Goal: Task Accomplishment & Management: Complete application form

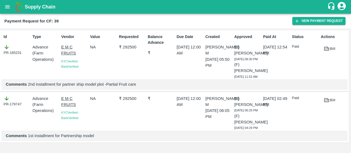
click at [9, 7] on icon "open drawer" at bounding box center [7, 7] width 6 height 6
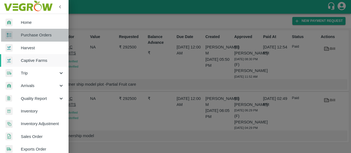
click at [40, 36] on span "Purchase Orders" at bounding box center [42, 35] width 43 height 6
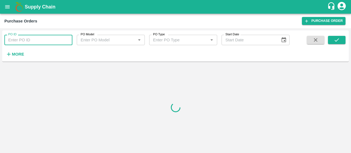
click at [40, 40] on input "PO ID" at bounding box center [38, 40] width 68 height 10
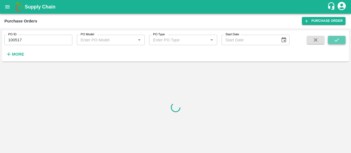
click at [334, 40] on icon "submit" at bounding box center [337, 40] width 6 height 6
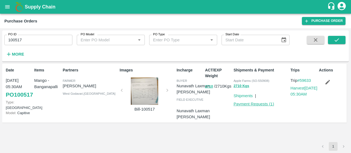
click at [244, 104] on link "Payment Requests ( 1 )" at bounding box center [254, 104] width 41 height 4
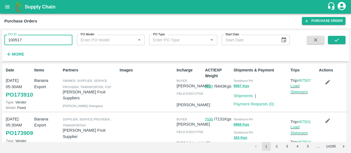
click at [29, 43] on input "100517" at bounding box center [38, 40] width 68 height 10
type input "1"
type input "81089"
click at [338, 39] on icon "submit" at bounding box center [337, 39] width 4 height 3
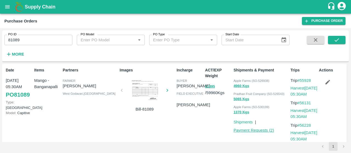
click at [237, 129] on link "Payment Requests ( 2 )" at bounding box center [254, 130] width 41 height 4
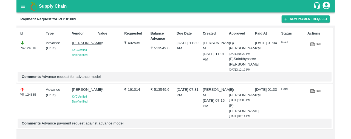
scroll to position [4, 0]
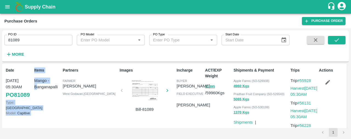
drag, startPoint x: 37, startPoint y: 95, endPoint x: 20, endPoint y: 95, distance: 17.3
click at [20, 95] on div "Date [DATE] 05:30AM PO 81089 Type: Farm Gate Model: Capitive Items Mango - Bang…" at bounding box center [174, 105] width 345 height 83
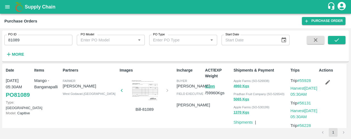
click at [54, 104] on div "Items Mango - Banganapalli" at bounding box center [46, 105] width 29 height 80
click at [212, 88] on button "11395" at bounding box center [210, 87] width 10 height 6
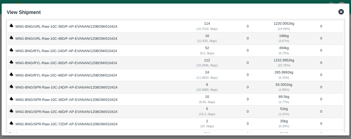
scroll to position [104, 0]
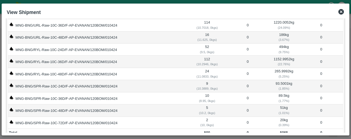
click at [342, 9] on icon at bounding box center [341, 12] width 7 height 7
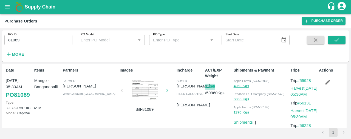
click at [210, 86] on button "11395" at bounding box center [210, 87] width 10 height 6
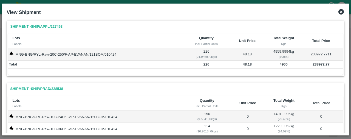
click at [341, 13] on icon at bounding box center [341, 11] width 5 height 5
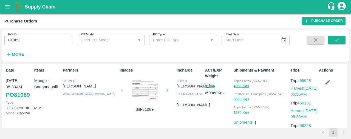
click at [212, 86] on button "11395" at bounding box center [210, 87] width 10 height 6
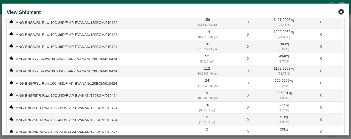
scroll to position [0, 0]
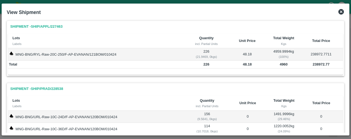
click at [340, 11] on icon at bounding box center [341, 11] width 5 height 5
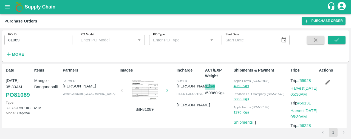
click at [209, 86] on button "11395" at bounding box center [210, 87] width 10 height 6
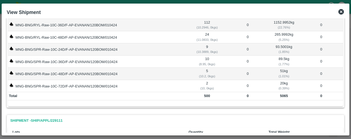
scroll to position [140, 0]
click at [344, 15] on div "View Shipment" at bounding box center [175, 12] width 342 height 12
click at [341, 13] on icon at bounding box center [341, 11] width 5 height 5
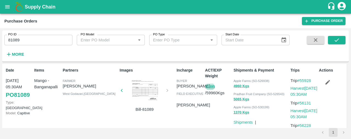
click at [24, 39] on input "81089" at bounding box center [38, 40] width 68 height 10
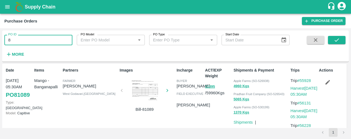
type input "8"
paste input "text"
type input "100517"
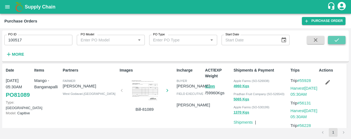
click at [337, 39] on icon "submit" at bounding box center [337, 40] width 6 height 6
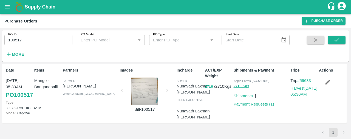
click at [242, 103] on link "Payment Requests ( 1 )" at bounding box center [254, 104] width 41 height 4
click at [291, 92] on link "Harvest 03 Jul, 05:30AM" at bounding box center [304, 91] width 27 height 10
click at [242, 105] on link "Payment Requests ( 1 )" at bounding box center [254, 104] width 41 height 4
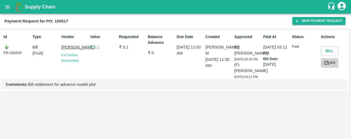
click at [325, 63] on icon at bounding box center [327, 62] width 4 height 3
click at [57, 22] on b "Payment Request for PO: 100517" at bounding box center [36, 21] width 64 height 4
copy b "100517"
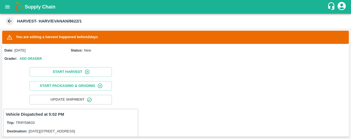
click at [7, 22] on icon at bounding box center [10, 21] width 6 height 6
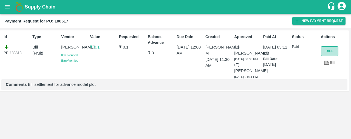
click at [323, 51] on button "Bill" at bounding box center [330, 51] width 18 height 10
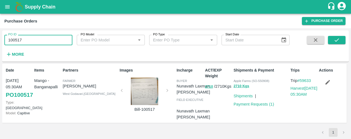
click at [33, 41] on input "100517" at bounding box center [38, 40] width 68 height 10
type input "1"
type input "81089"
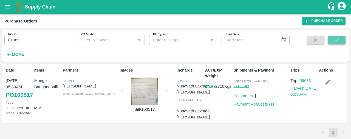
click at [345, 36] on button "submit" at bounding box center [337, 40] width 18 height 8
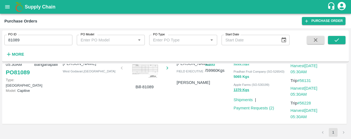
scroll to position [23, 0]
click at [239, 108] on link "Payment Requests ( 2 )" at bounding box center [254, 107] width 41 height 4
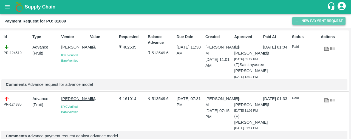
click at [312, 18] on button "New Payment Request" at bounding box center [318, 21] width 53 height 8
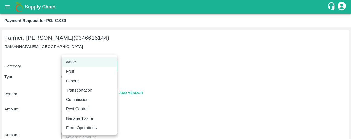
click at [83, 66] on body "Supply Chain Payment Request for PO: 81089 Farmer: EVANA NAGARAJU (9346616144) …" at bounding box center [175, 69] width 351 height 139
click at [77, 71] on div "Fruit" at bounding box center [71, 71] width 11 height 6
type input "1"
type input "EVANA NAGARAJU - 9346616144(Farmer)"
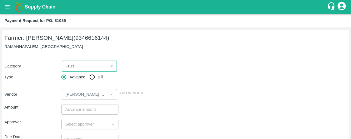
click at [90, 75] on input "Bill" at bounding box center [92, 77] width 11 height 11
radio input "true"
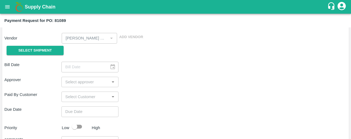
scroll to position [57, 0]
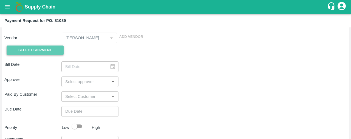
click at [50, 47] on span "Select Shipment" at bounding box center [34, 50] width 33 height 6
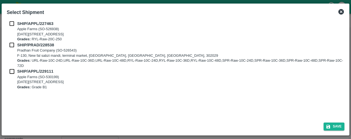
click at [12, 20] on div "SHIP/APPL/227463 Apple Farms (SO-526938) 3-6-15 16, KN Road Near petrol bunk, T…" at bounding box center [175, 68] width 342 height 100
click at [12, 22] on input "checkbox" at bounding box center [12, 24] width 10 height 6
checkbox input "true"
click at [13, 45] on input "checkbox" at bounding box center [12, 45] width 10 height 6
checkbox input "true"
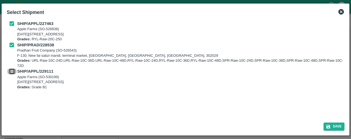
click at [13, 71] on input "checkbox" at bounding box center [12, 71] width 10 height 6
checkbox input "true"
click at [328, 124] on button "Save" at bounding box center [334, 127] width 21 height 8
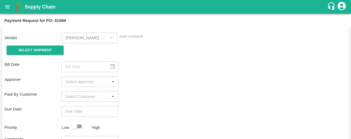
type input "20/04/2024"
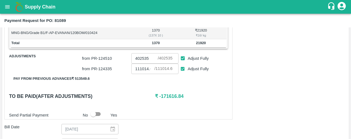
scroll to position [299, 0]
click at [184, 55] on input "Adjust Fully" at bounding box center [183, 58] width 10 height 10
checkbox input "false"
type input "0"
click at [183, 64] on input "Adjust Fully" at bounding box center [183, 69] width 10 height 10
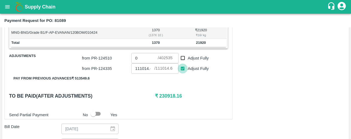
checkbox input "false"
type input "0"
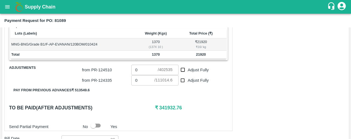
scroll to position [287, 0]
drag, startPoint x: 188, startPoint y: 106, endPoint x: 156, endPoint y: 108, distance: 32.2
click at [156, 108] on h6 "₹ 341932.76" at bounding box center [191, 108] width 73 height 8
copy h6 "341932.76"
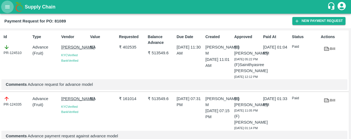
click at [9, 7] on icon "open drawer" at bounding box center [7, 7] width 6 height 6
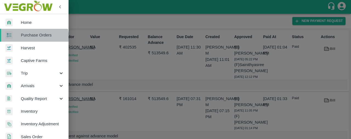
click at [28, 38] on span "Purchase Orders" at bounding box center [42, 35] width 43 height 6
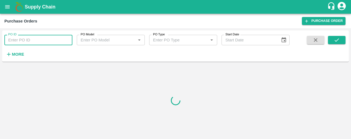
click at [26, 38] on input "PO ID" at bounding box center [38, 40] width 68 height 10
paste input "95233"
type input "95233"
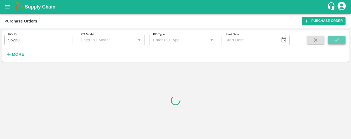
click at [335, 38] on icon "submit" at bounding box center [337, 40] width 6 height 6
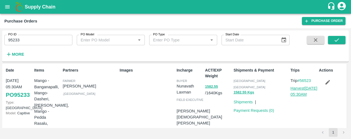
click at [298, 89] on link "Harvest 04 May, 05:30AM" at bounding box center [304, 91] width 27 height 10
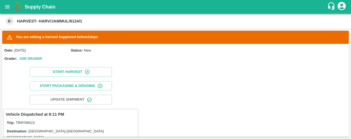
click at [10, 21] on icon at bounding box center [10, 21] width 6 height 6
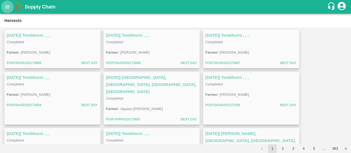
click at [4, 7] on button "open drawer" at bounding box center [7, 7] width 13 height 13
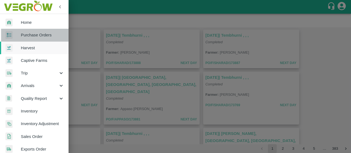
click at [46, 35] on span "Purchase Orders" at bounding box center [42, 35] width 43 height 6
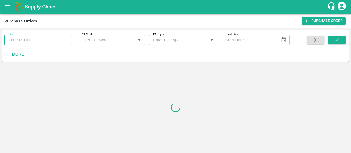
click at [36, 39] on input "PO ID" at bounding box center [38, 40] width 68 height 10
type input "32843"
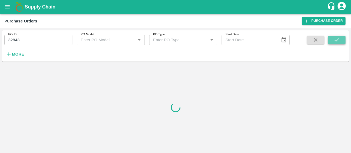
click at [335, 39] on icon "submit" at bounding box center [337, 40] width 6 height 6
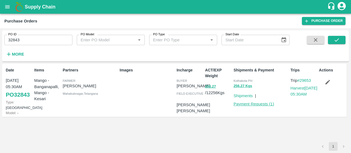
click at [258, 105] on link "Payment Requests ( 1 )" at bounding box center [254, 104] width 41 height 4
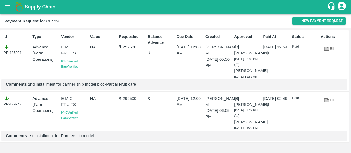
click at [7, 6] on icon "open drawer" at bounding box center [7, 7] width 6 height 6
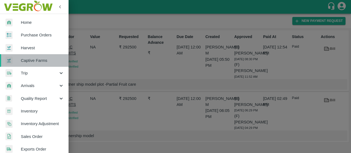
click at [38, 61] on span "Captive Farms" at bounding box center [42, 61] width 43 height 6
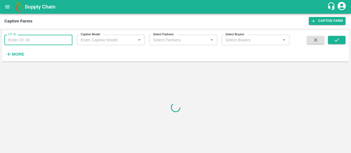
click at [20, 39] on input "CF ID" at bounding box center [38, 40] width 68 height 10
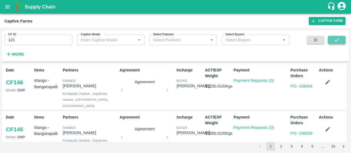
click at [334, 41] on icon "submit" at bounding box center [337, 40] width 6 height 6
click at [27, 39] on input "121" at bounding box center [38, 40] width 68 height 10
click at [338, 39] on icon "submit" at bounding box center [337, 40] width 6 height 6
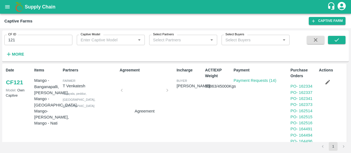
scroll to position [15, 0]
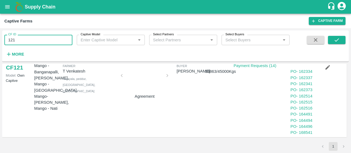
click at [27, 41] on input "121" at bounding box center [38, 40] width 68 height 10
type input "137"
click at [333, 42] on button "submit" at bounding box center [337, 40] width 18 height 8
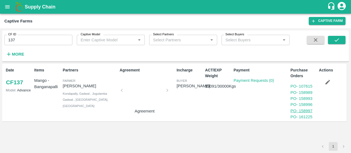
click at [310, 111] on link "PO - 158997" at bounding box center [302, 111] width 22 height 4
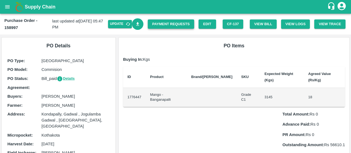
drag, startPoint x: 160, startPoint y: 18, endPoint x: 157, endPoint y: 25, distance: 7.3
click at [157, 25] on div "Payment Requests" at bounding box center [168, 22] width 51 height 14
click at [157, 25] on link "Payment Requests" at bounding box center [171, 24] width 46 height 10
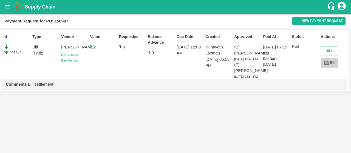
click at [329, 63] on icon at bounding box center [327, 63] width 6 height 6
